Goal: Transaction & Acquisition: Purchase product/service

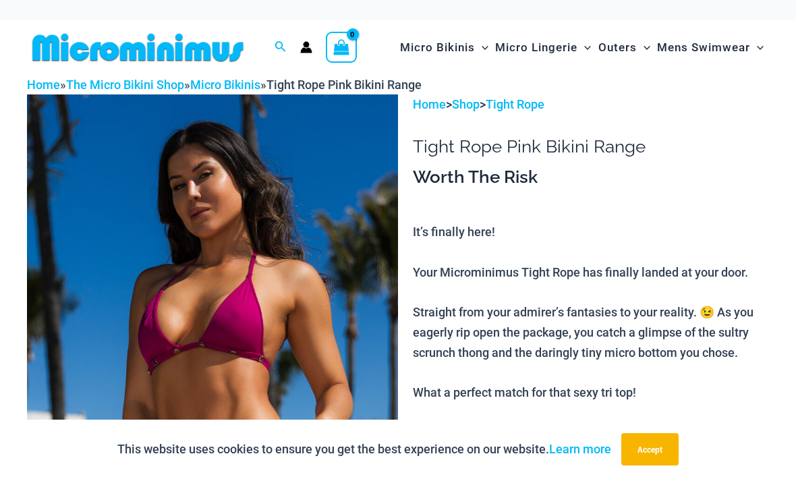
click at [650, 449] on button "Accept" at bounding box center [649, 449] width 57 height 32
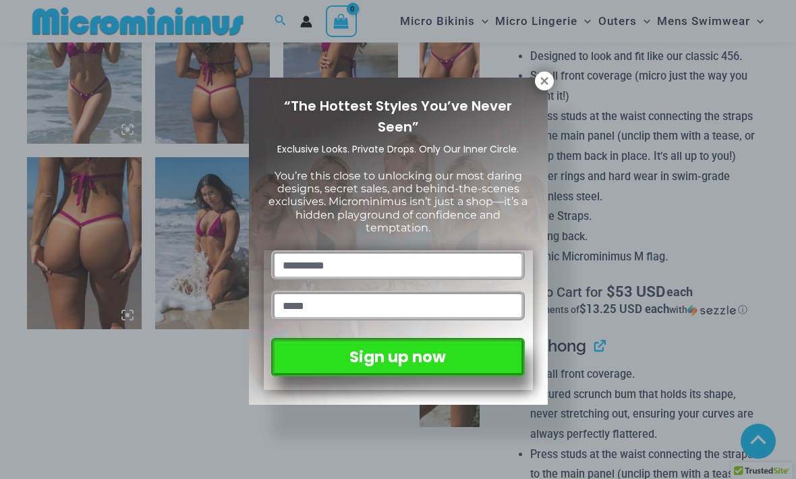
scroll to position [865, 0]
click at [544, 80] on icon at bounding box center [543, 80] width 7 height 7
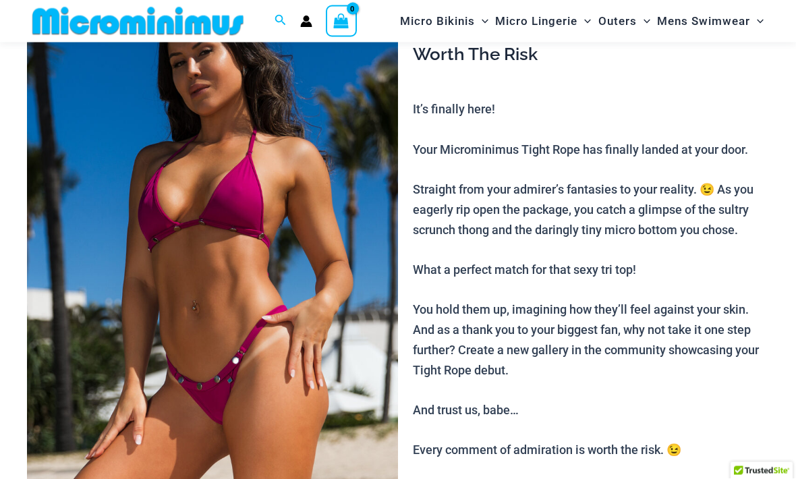
click at [158, 320] on img at bounding box center [212, 250] width 371 height 556
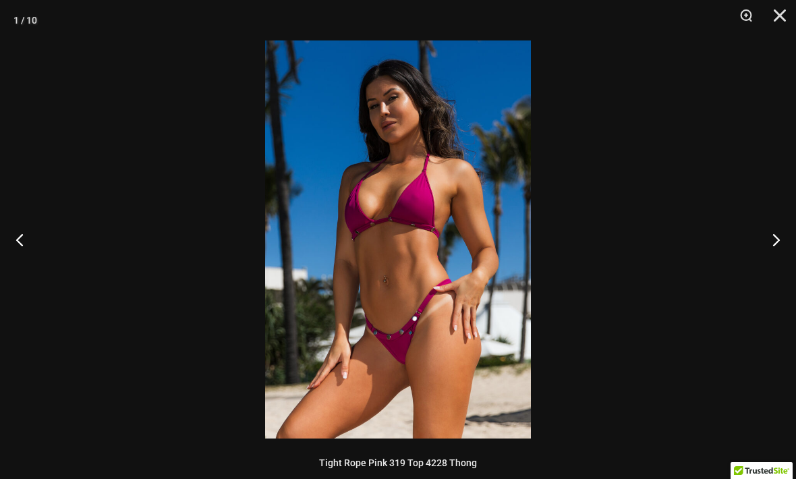
click at [777, 238] on button "Next" at bounding box center [770, 239] width 51 height 67
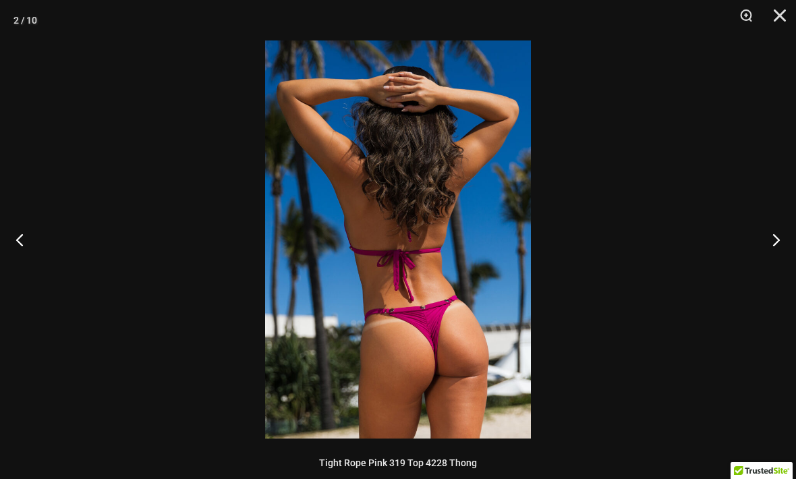
click at [777, 228] on button "Next" at bounding box center [770, 239] width 51 height 67
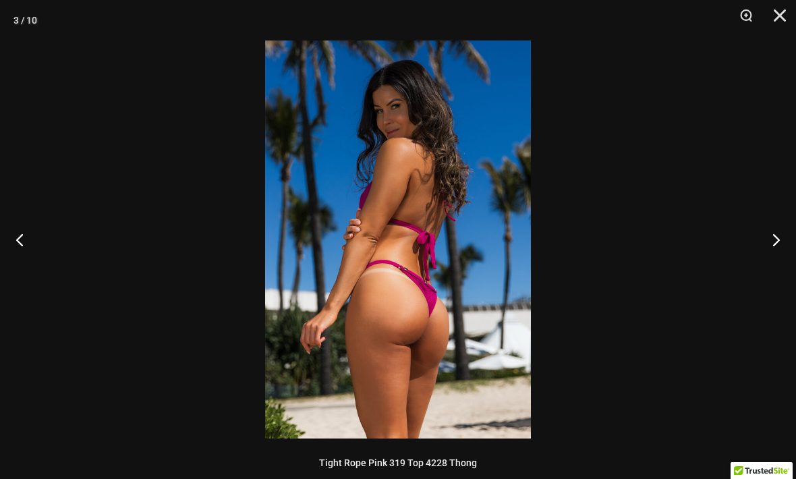
click at [777, 229] on button "Next" at bounding box center [770, 239] width 51 height 67
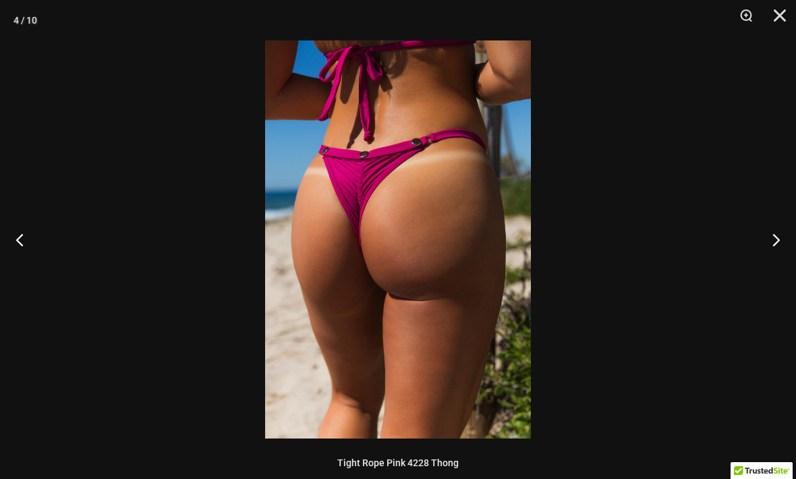
click at [779, 229] on button "Next" at bounding box center [770, 239] width 51 height 67
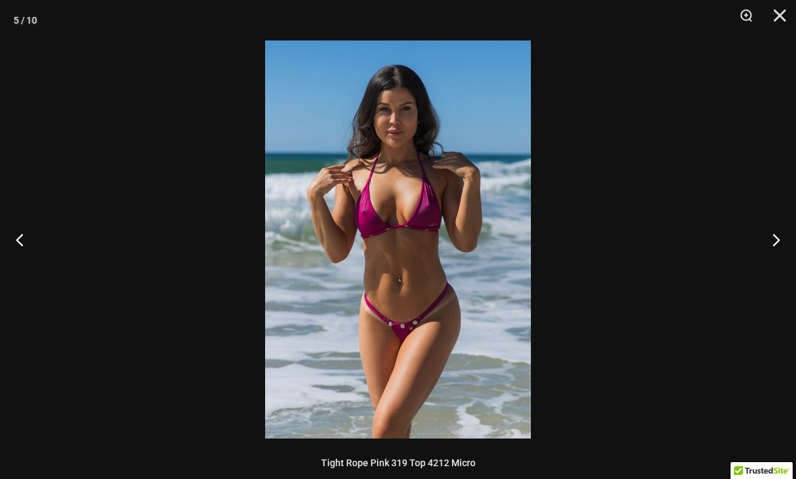
click at [774, 236] on button "Next" at bounding box center [770, 239] width 51 height 67
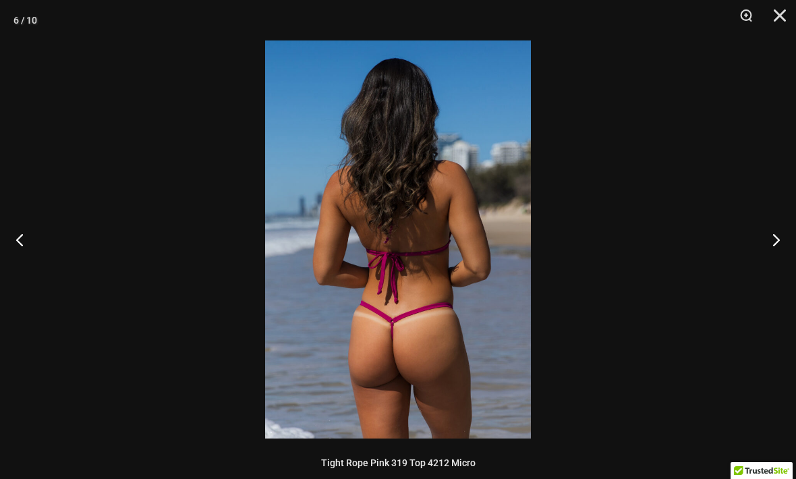
click at [777, 236] on button "Next" at bounding box center [770, 239] width 51 height 67
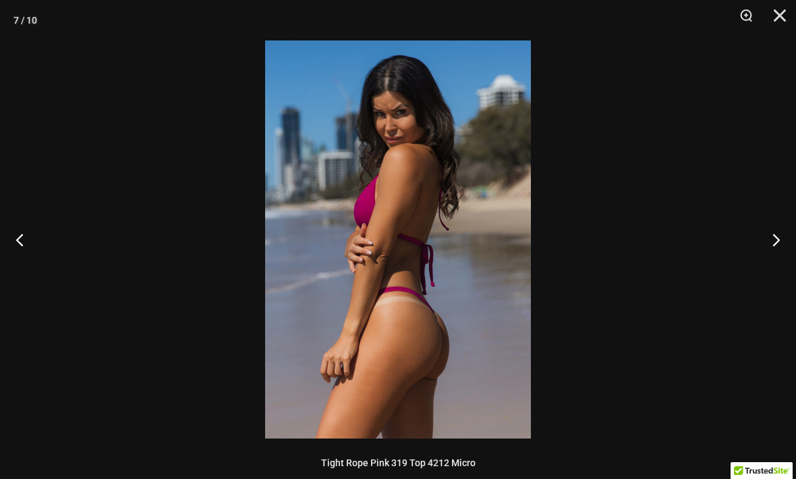
click at [780, 232] on button "Next" at bounding box center [770, 239] width 51 height 67
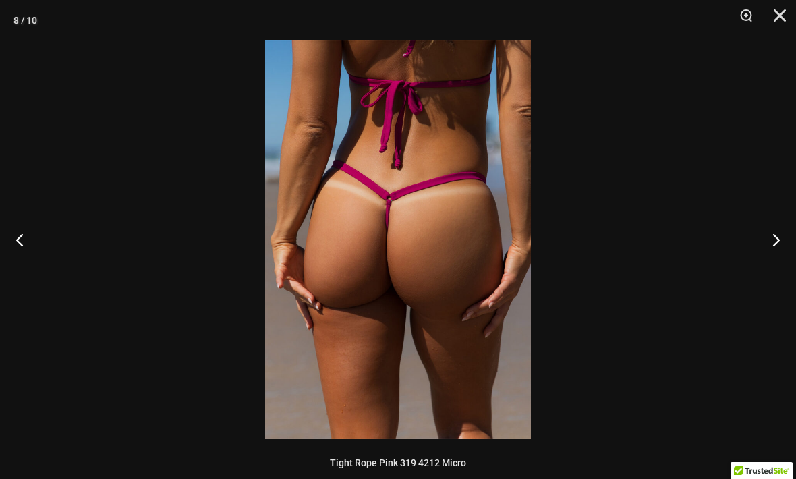
click at [776, 237] on button "Next" at bounding box center [770, 239] width 51 height 67
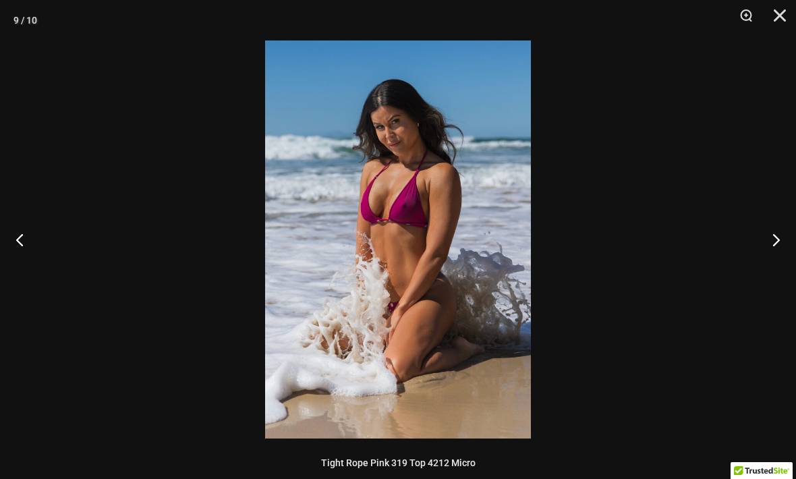
click at [775, 239] on button "Next" at bounding box center [770, 239] width 51 height 67
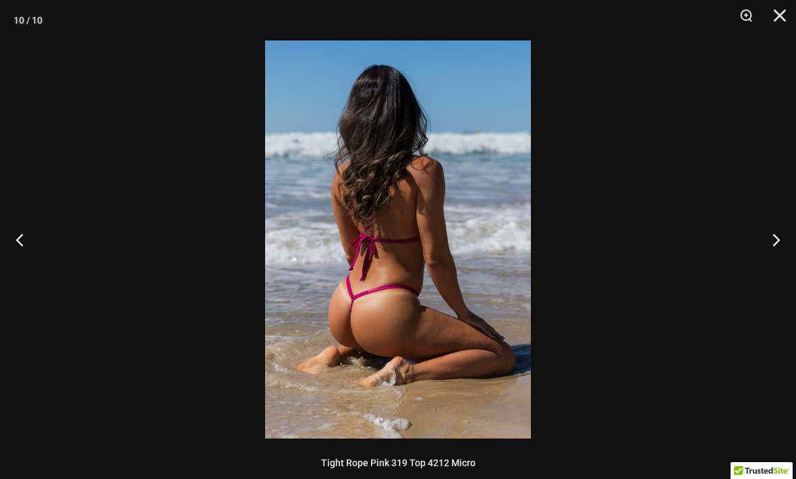
click at [773, 242] on button "Next" at bounding box center [770, 239] width 51 height 67
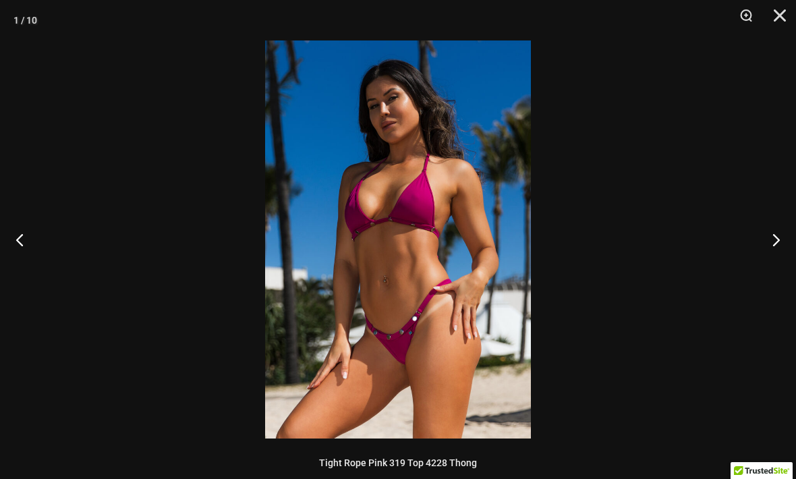
click at [779, 241] on button "Next" at bounding box center [770, 239] width 51 height 67
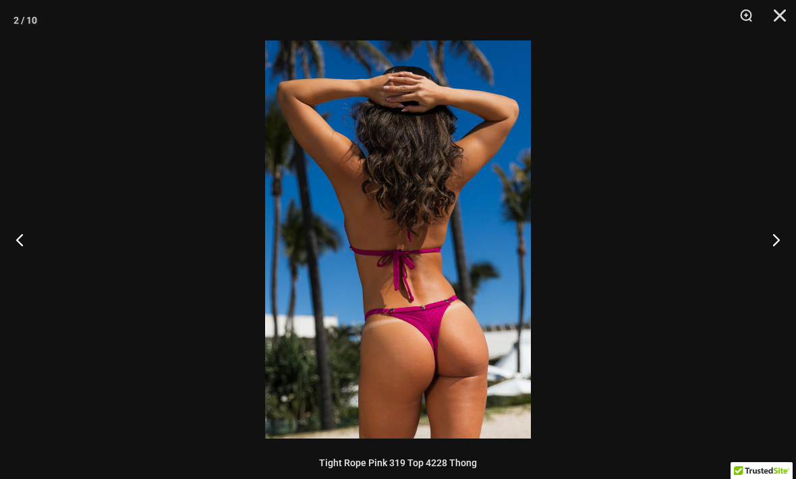
click at [776, 240] on button "Next" at bounding box center [770, 239] width 51 height 67
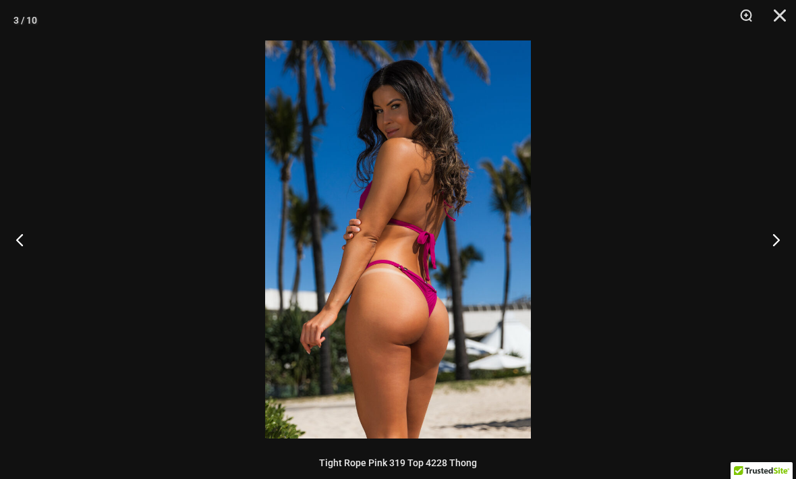
click at [775, 239] on button "Next" at bounding box center [770, 239] width 51 height 67
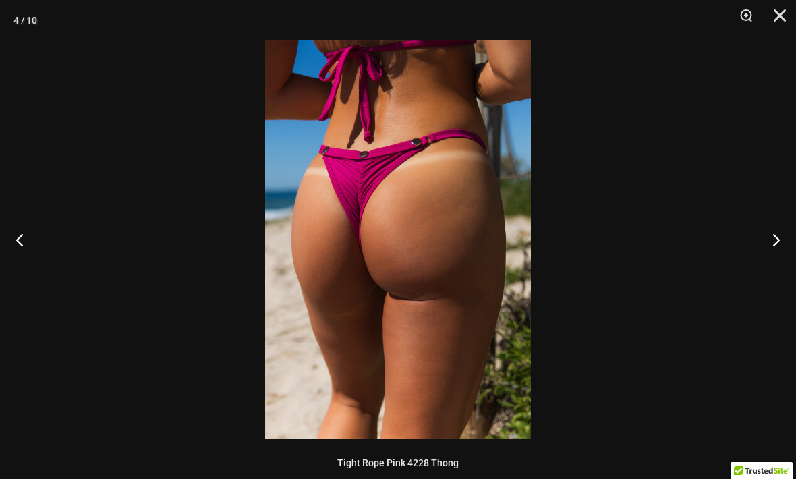
click at [776, 239] on button "Next" at bounding box center [770, 239] width 51 height 67
click at [775, 239] on button "Next" at bounding box center [770, 239] width 51 height 67
click at [786, 14] on button "Close" at bounding box center [775, 20] width 34 height 40
